Goal: Information Seeking & Learning: Learn about a topic

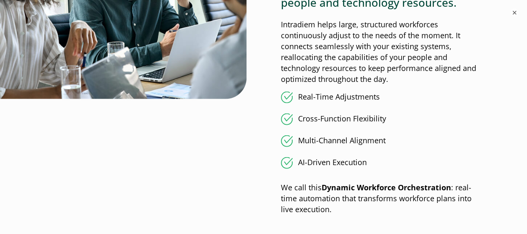
scroll to position [881, 0]
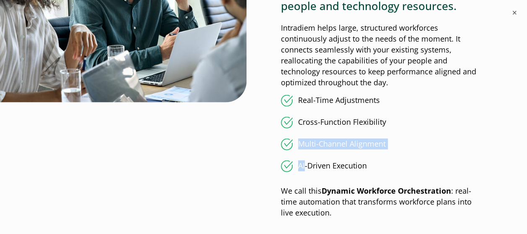
drag, startPoint x: 299, startPoint y: 145, endPoint x: 306, endPoint y: 162, distance: 17.8
click at [306, 162] on ul "Real-Time Adjustments Cross-Function Flexibility Multi-Channel Alignment AI-Dri…" at bounding box center [382, 133] width 203 height 77
drag, startPoint x: 306, startPoint y: 162, endPoint x: 368, endPoint y: 163, distance: 62.5
click at [368, 163] on li "AI-Driven Execution" at bounding box center [382, 166] width 203 height 12
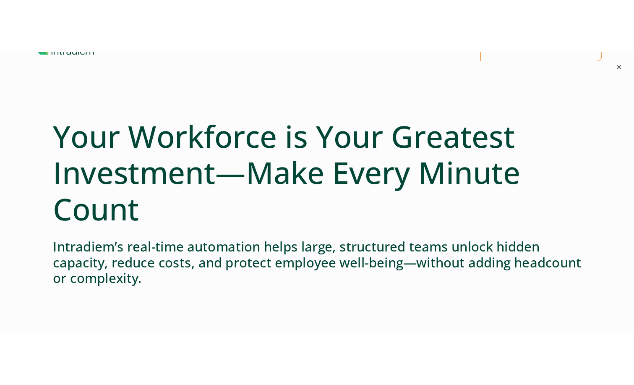
scroll to position [0, 0]
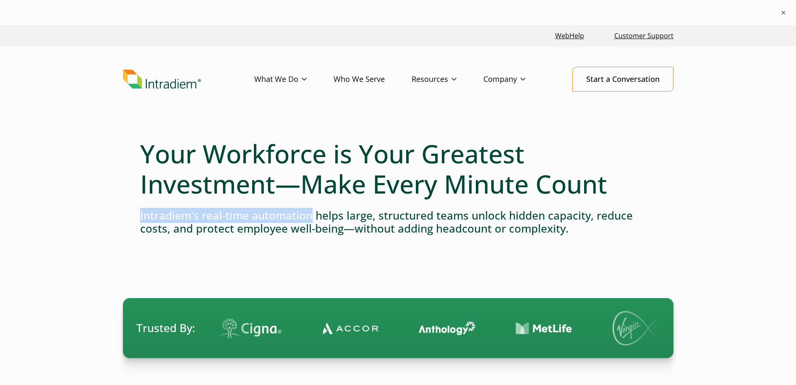
drag, startPoint x: 140, startPoint y: 216, endPoint x: 309, endPoint y: 215, distance: 168.6
click at [309, 215] on h4 "Intradiem’s real-time automation helps large, structured teams unlock hidden ca…" at bounding box center [398, 222] width 516 height 26
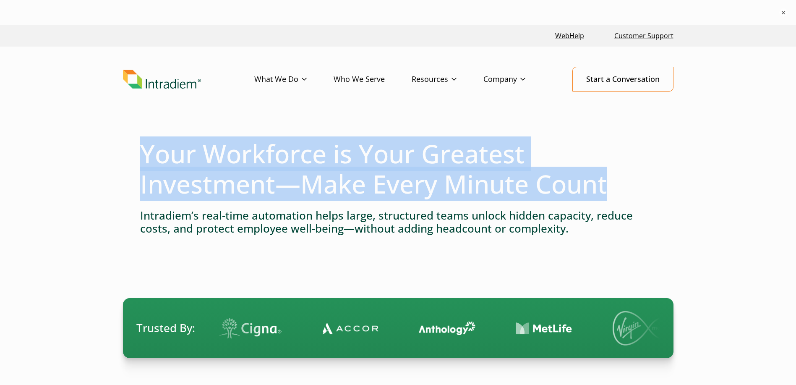
drag, startPoint x: 142, startPoint y: 149, endPoint x: 610, endPoint y: 177, distance: 468.6
click at [527, 177] on h1 "Your Workforce is Your Greatest Investment—Make Every Minute Count" at bounding box center [398, 168] width 516 height 60
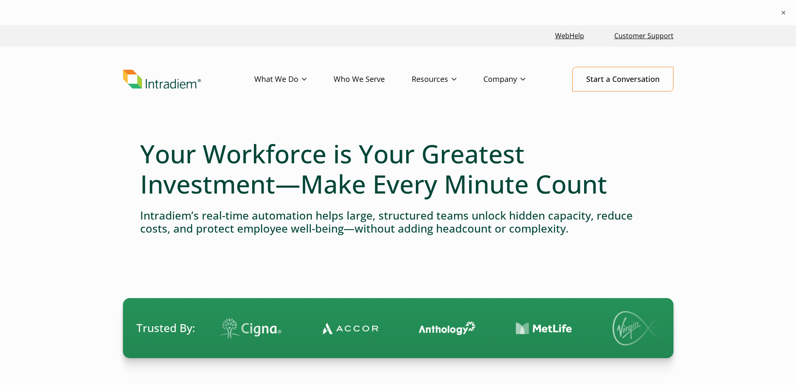
drag, startPoint x: 610, startPoint y: 177, endPoint x: 549, endPoint y: 109, distance: 91.2
click at [527, 109] on header "Menu What We Do Platform Who We Serve Resources Blog Events & Webinars News Suc…" at bounding box center [398, 86] width 796 height 78
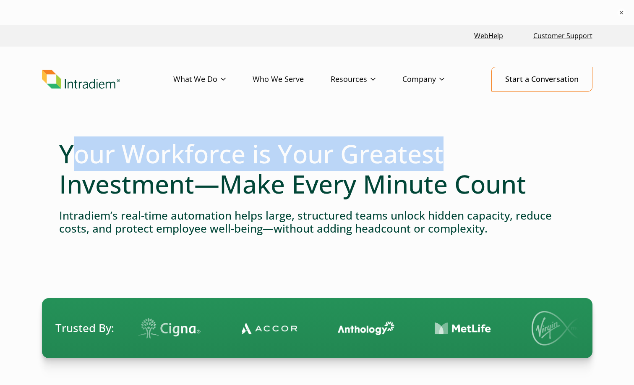
drag, startPoint x: 67, startPoint y: 151, endPoint x: 443, endPoint y: 146, distance: 375.9
click at [443, 146] on h1 "Your Workforce is Your Greatest Investment—Make Every Minute Count" at bounding box center [317, 168] width 516 height 60
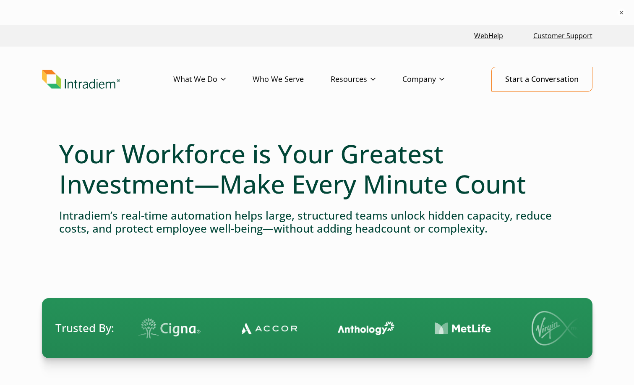
click at [157, 129] on div at bounding box center [317, 131] width 516 height 13
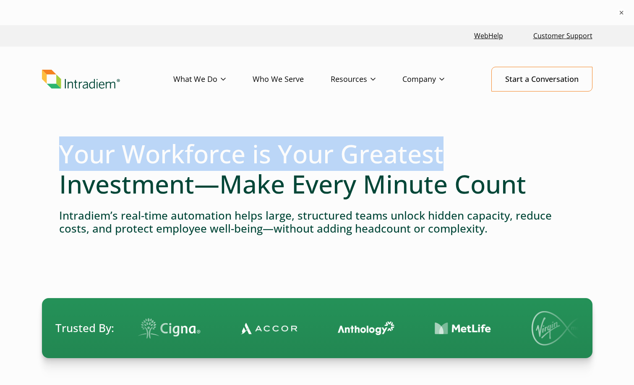
drag, startPoint x: 63, startPoint y: 152, endPoint x: 466, endPoint y: 152, distance: 403.6
click at [466, 152] on h1 "Your Workforce is Your Greatest Investment—Make Every Minute Count" at bounding box center [317, 168] width 516 height 60
